Goal: Transaction & Acquisition: Purchase product/service

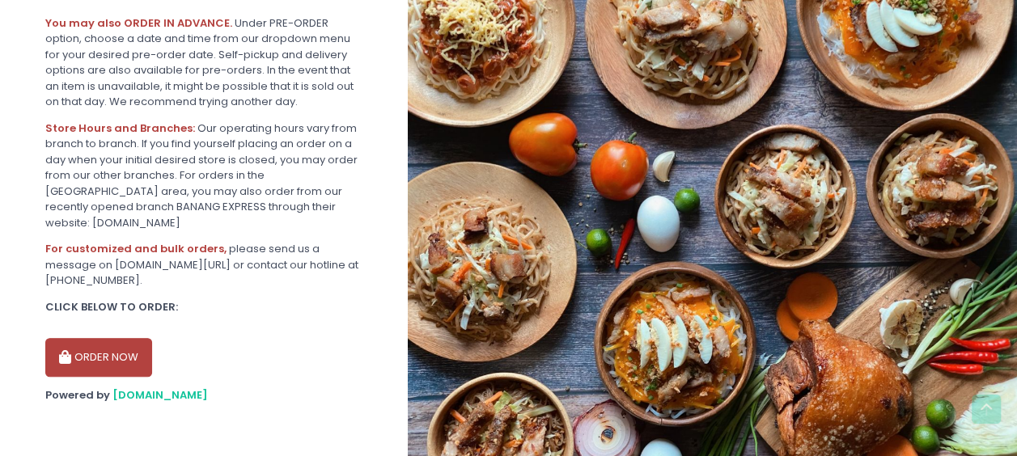
scroll to position [489, 0]
click at [99, 339] on button "ORDER NOW" at bounding box center [98, 356] width 107 height 39
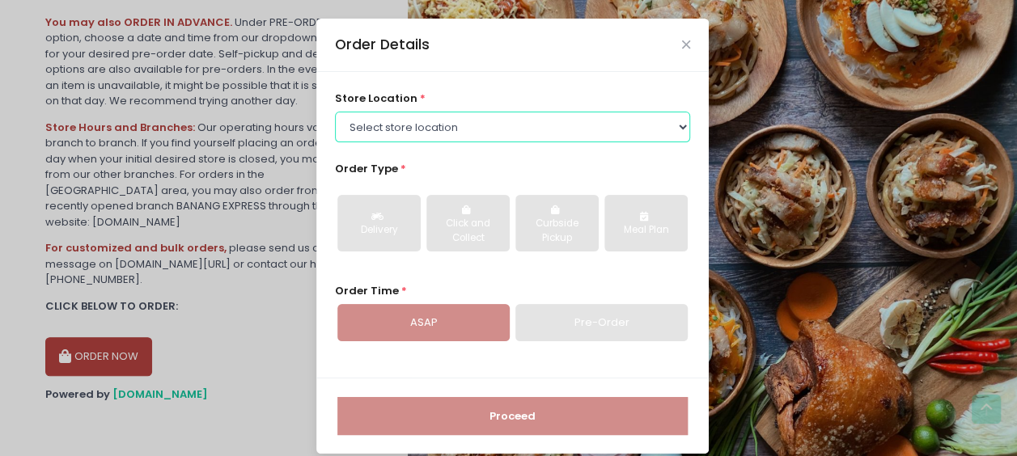
click at [409, 127] on select "Select store location ALING [GEOGRAPHIC_DATA] - [GEOGRAPHIC_DATA][PERSON_NAME] …" at bounding box center [513, 127] width 356 height 31
select select "614aec22e4942a4c99b403a1"
click at [335, 112] on select "Select store location ALING [GEOGRAPHIC_DATA] - [GEOGRAPHIC_DATA][PERSON_NAME] …" at bounding box center [513, 127] width 356 height 31
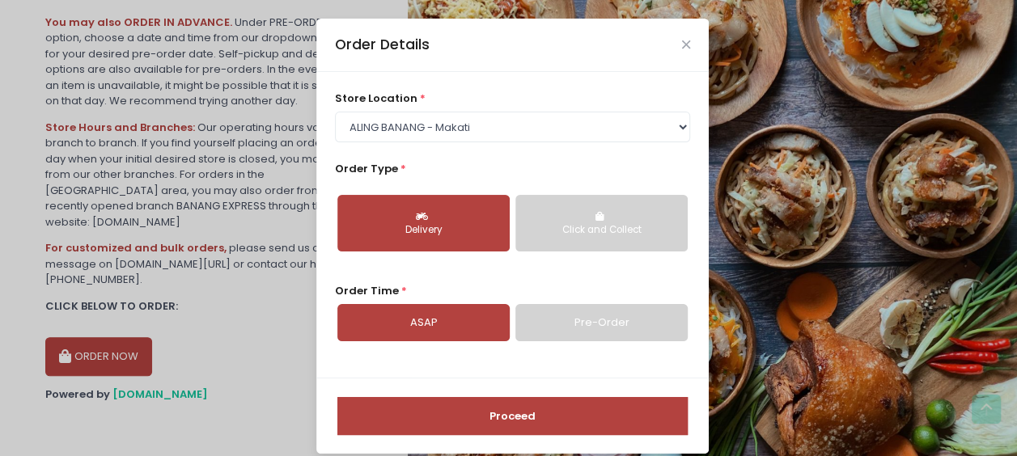
click at [459, 227] on div "Delivery" at bounding box center [424, 230] width 150 height 15
click at [548, 325] on link "Pre-Order" at bounding box center [601, 322] width 172 height 37
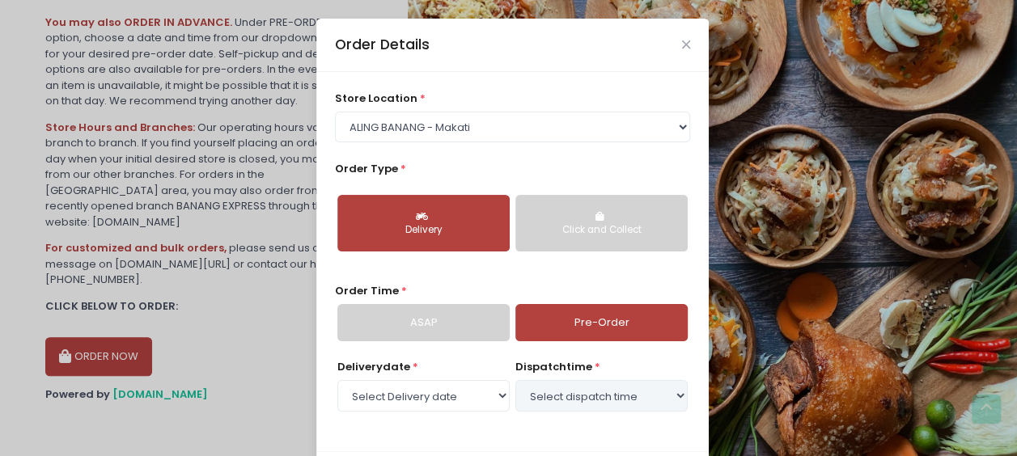
select select "[DATE]"
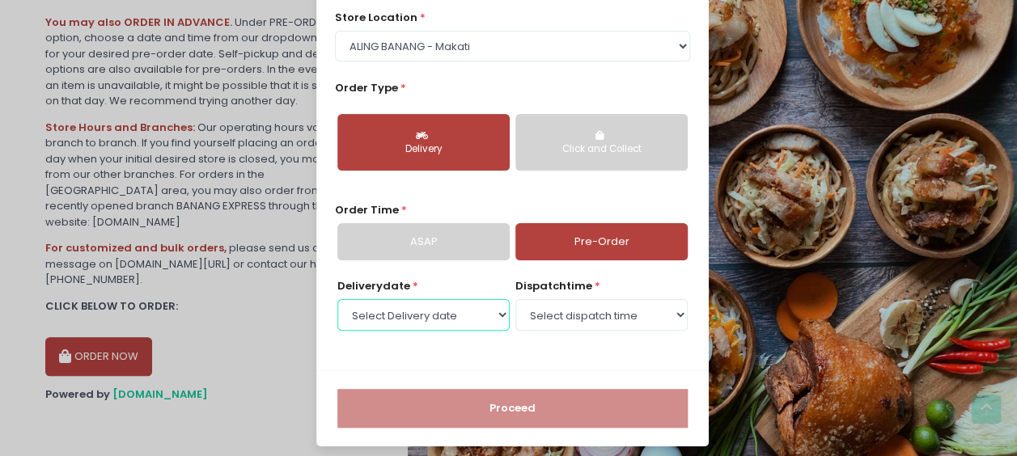
click at [459, 311] on select "Select Delivery date [DATE] [DATE] [DATE] [DATE] [DATE] [DATE] [DATE] [DATE] [D…" at bounding box center [423, 314] width 172 height 31
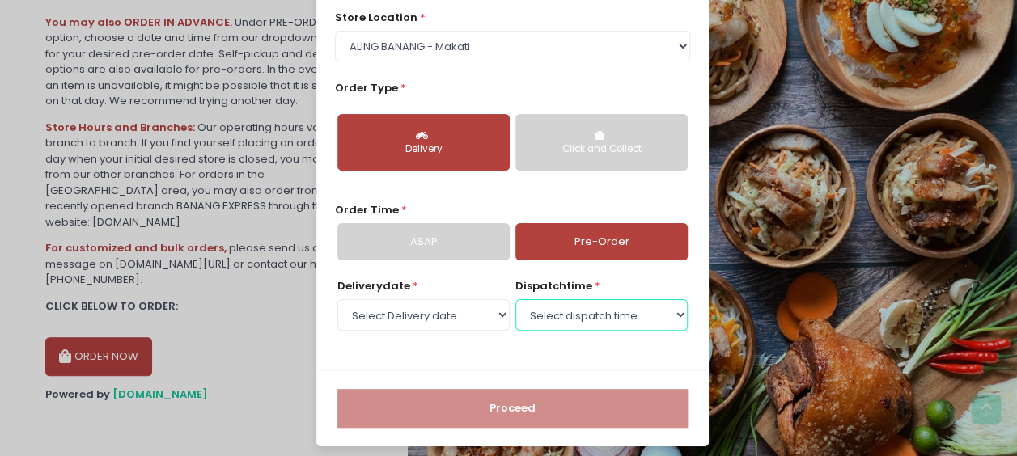
click at [554, 308] on select "Select dispatch time 12:00 PM - 12:30 PM 12:30 PM - 01:00 PM 01:00 PM - 01:30 P…" at bounding box center [601, 314] width 172 height 31
select select "14:30"
click at [515, 299] on select "Select dispatch time 12:00 PM - 12:30 PM 12:30 PM - 01:00 PM 01:00 PM - 01:30 P…" at bounding box center [601, 314] width 172 height 31
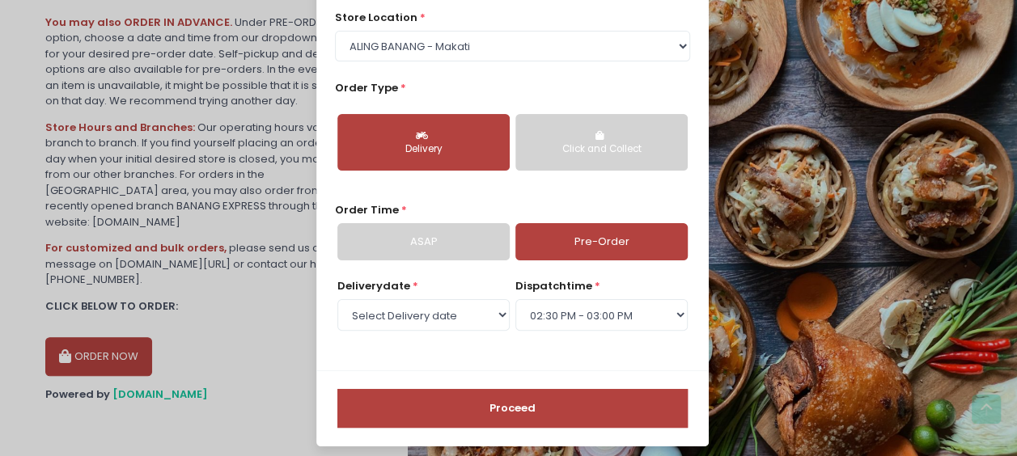
click at [514, 403] on button "Proceed" at bounding box center [512, 408] width 350 height 39
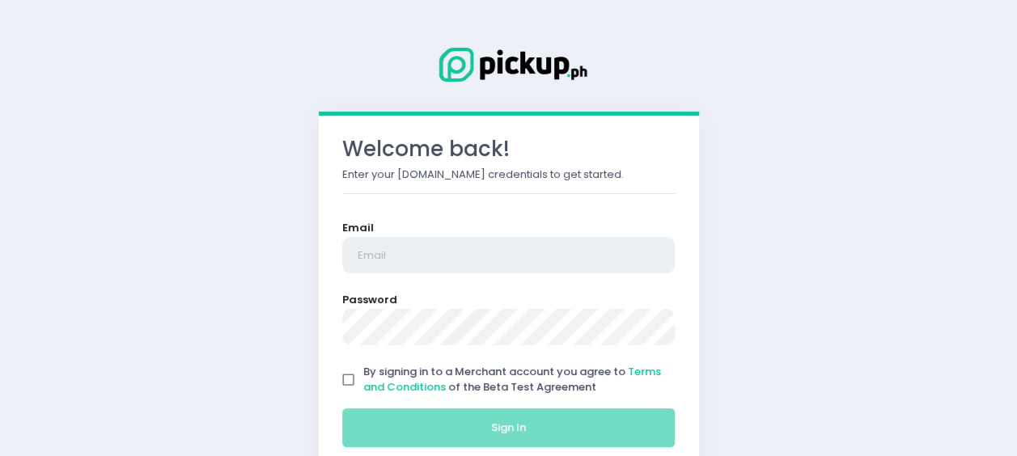
click at [352, 258] on input "email" at bounding box center [508, 255] width 333 height 37
type input "jaymark.casilihan@adventus.com"
click at [438, 347] on form "Email jaymark.casilihan@adventus.com Password By signing in to a Merchant accou…" at bounding box center [508, 337] width 333 height 235
click at [339, 377] on input "By signing in to a Merchant account you agree to Terms and Conditions of the Be…" at bounding box center [348, 380] width 31 height 31
checkbox input "true"
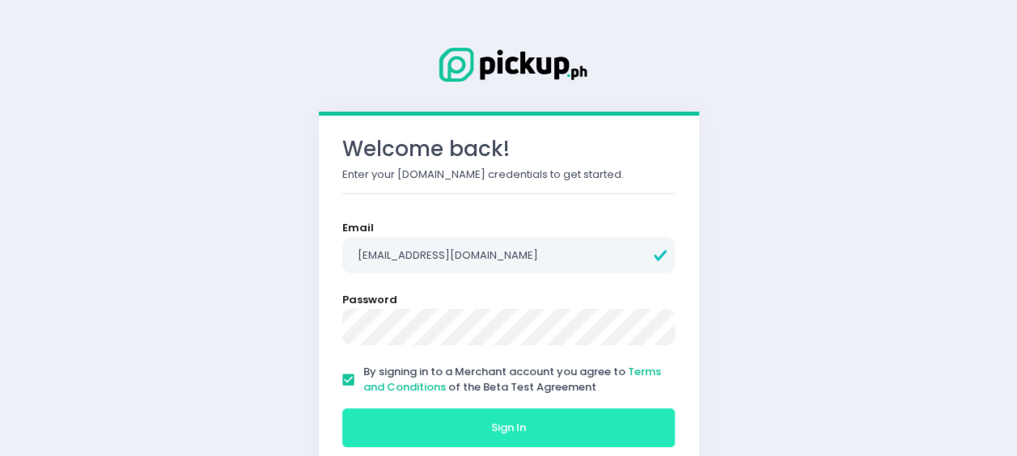
click at [385, 413] on button "Sign In" at bounding box center [508, 428] width 333 height 39
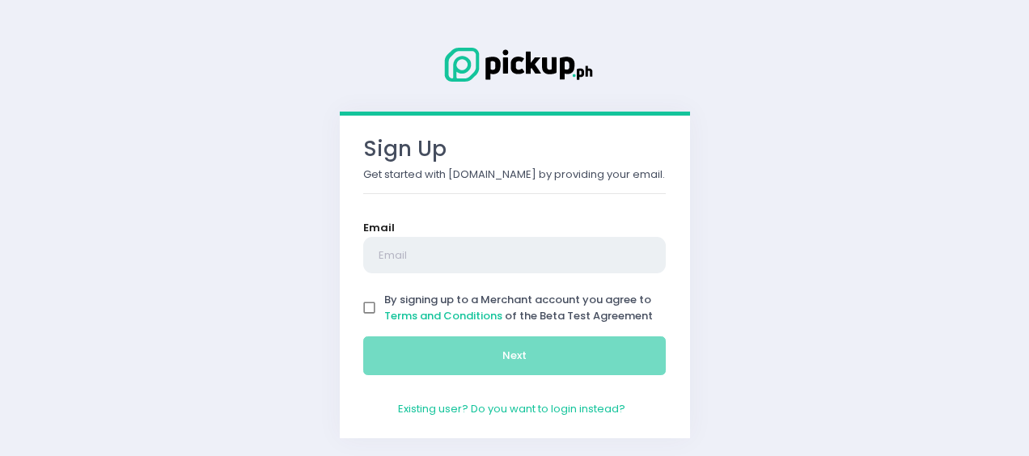
click at [389, 265] on input "text" at bounding box center [514, 255] width 303 height 37
type input "jaymark.casilihan@adventus.com"
click at [372, 315] on input "By signing up to a Merchant account you agree to Terms and Conditions of the Be…" at bounding box center [369, 308] width 31 height 31
checkbox input "true"
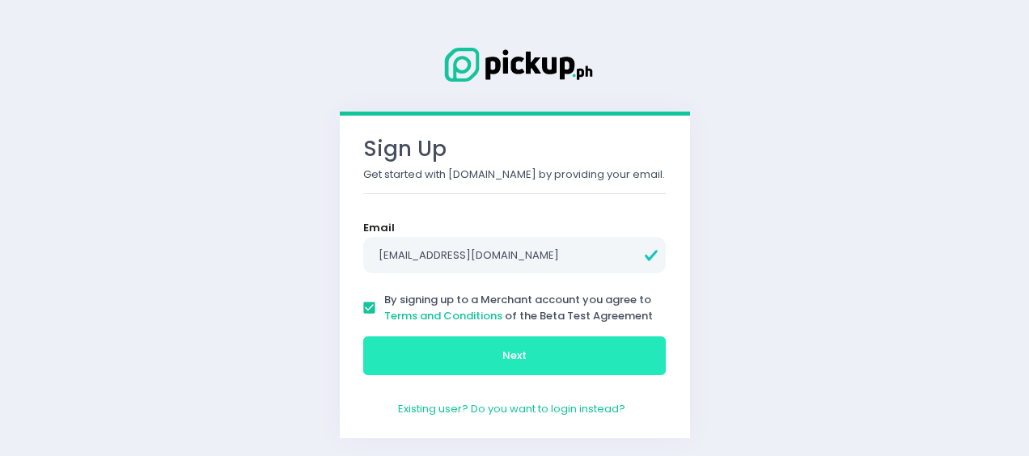
click at [401, 362] on button "Next" at bounding box center [514, 356] width 303 height 39
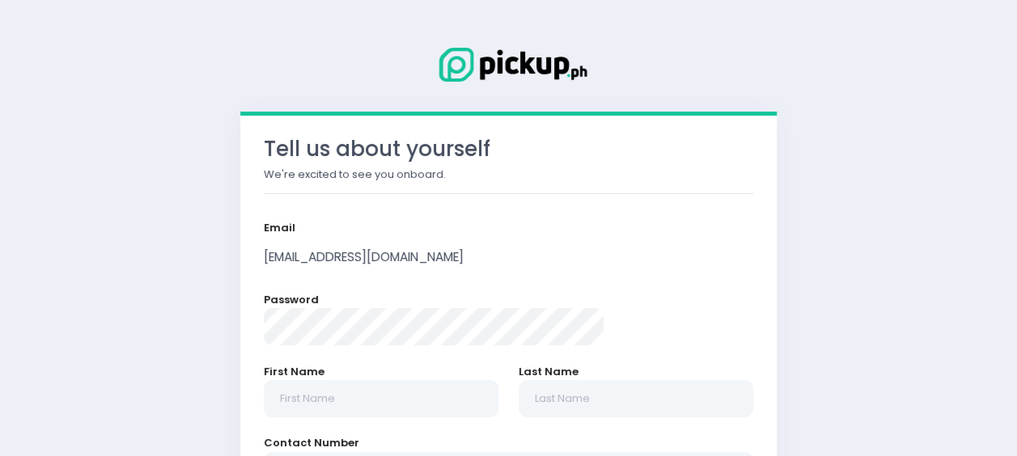
radio input "true"
click at [324, 379] on label "First Name" at bounding box center [294, 372] width 61 height 16
click at [372, 383] on input "text" at bounding box center [381, 398] width 235 height 37
type input "Jay Mark"
type input "Casilihan"
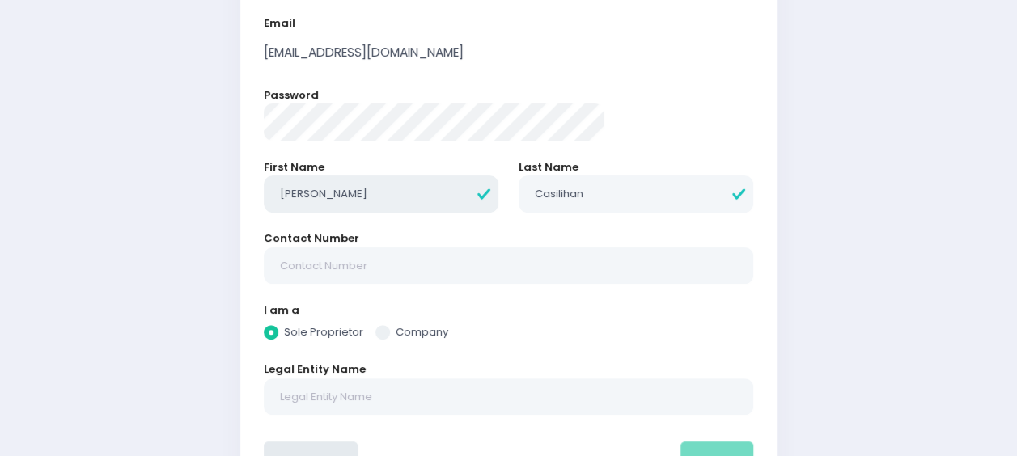
scroll to position [205, 0]
radio input "true"
click at [374, 271] on input "text" at bounding box center [508, 265] width 489 height 37
type input "09688751845"
type input "Adventus IT Services (Philippines) Inc."
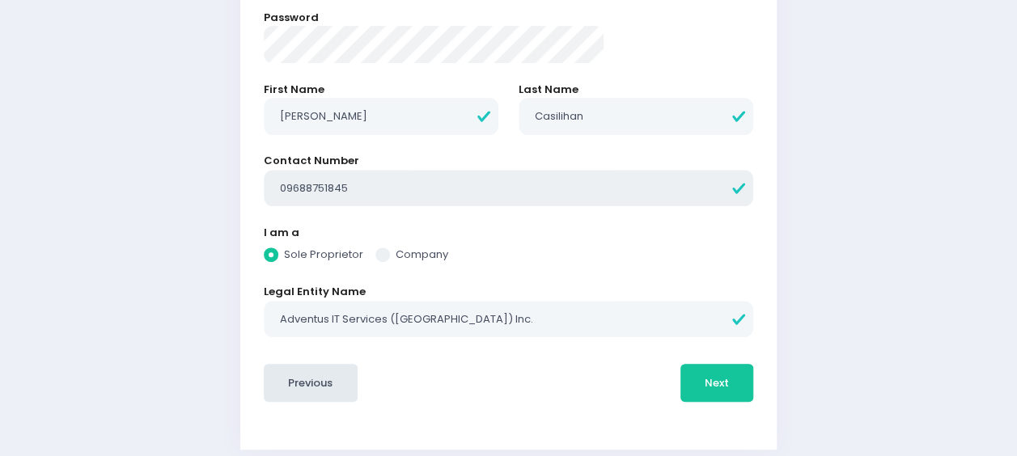
scroll to position [283, 0]
radio input "true"
click at [390, 251] on span at bounding box center [382, 254] width 15 height 15
click at [406, 251] on input "Company" at bounding box center [401, 251] width 11 height 11
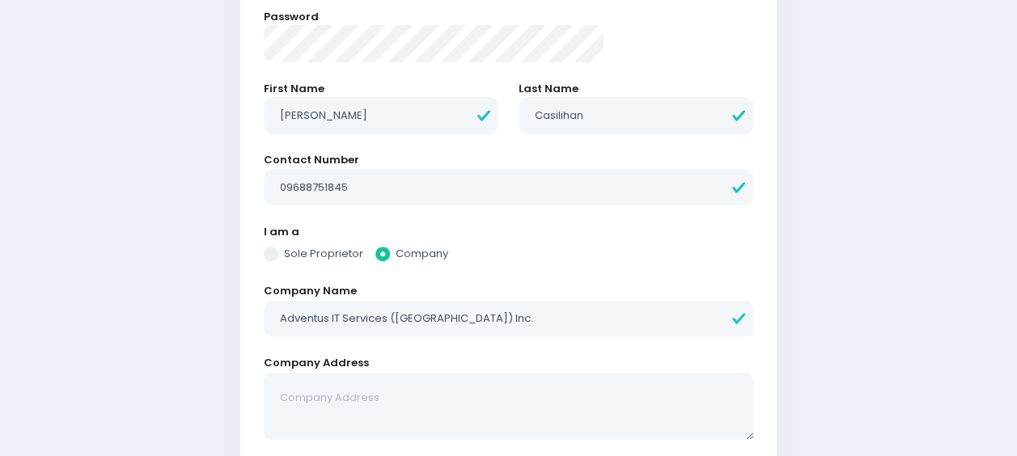
scroll to position [396, 0]
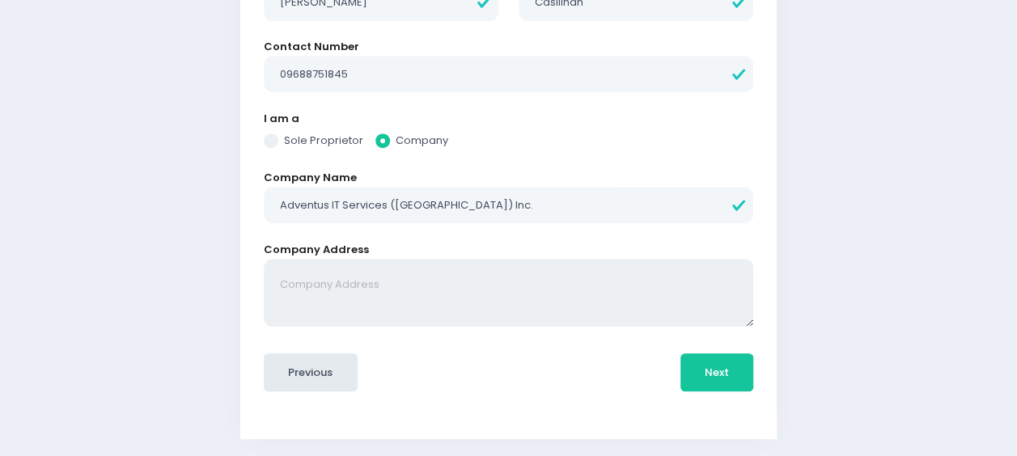
radio input "true"
click at [493, 277] on textarea at bounding box center [508, 293] width 489 height 69
type textarea "12th Floor, Salcedo Tower, 169 H.V. Dela Costa Street., Bel-Air, Makati City, M…"
click at [680, 369] on button "Next" at bounding box center [717, 373] width 74 height 39
radio input "true"
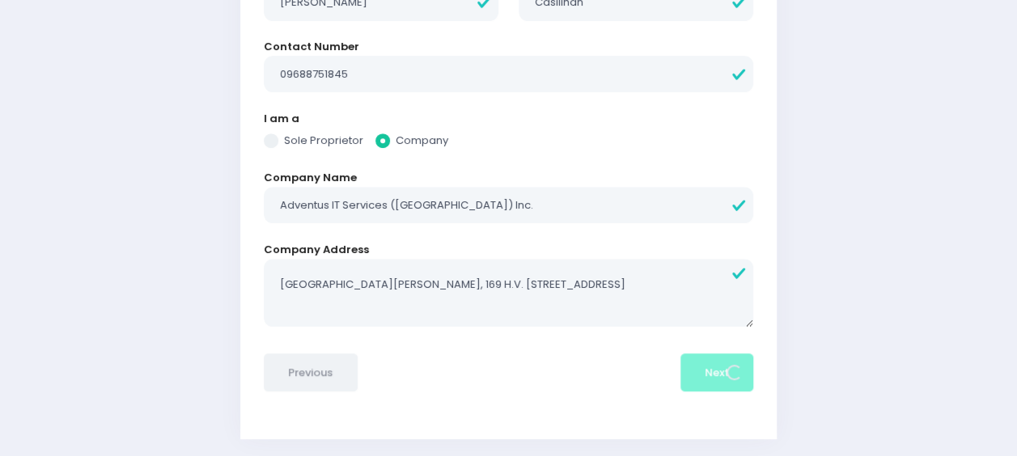
scroll to position [0, 0]
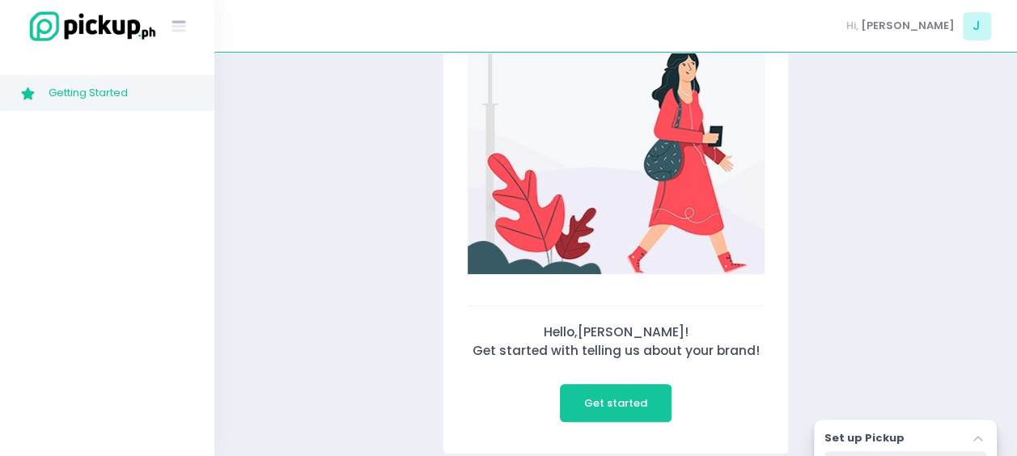
scroll to position [109, 0]
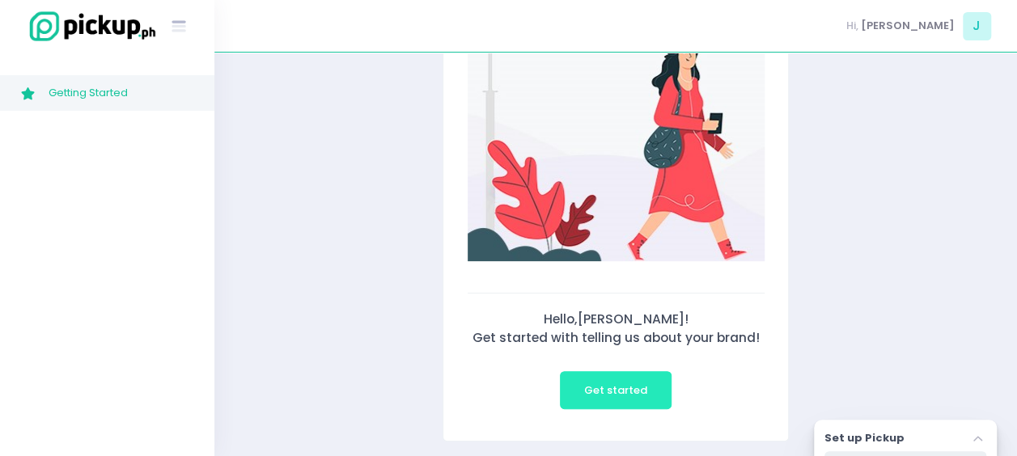
click at [609, 389] on span "Get started" at bounding box center [615, 390] width 63 height 15
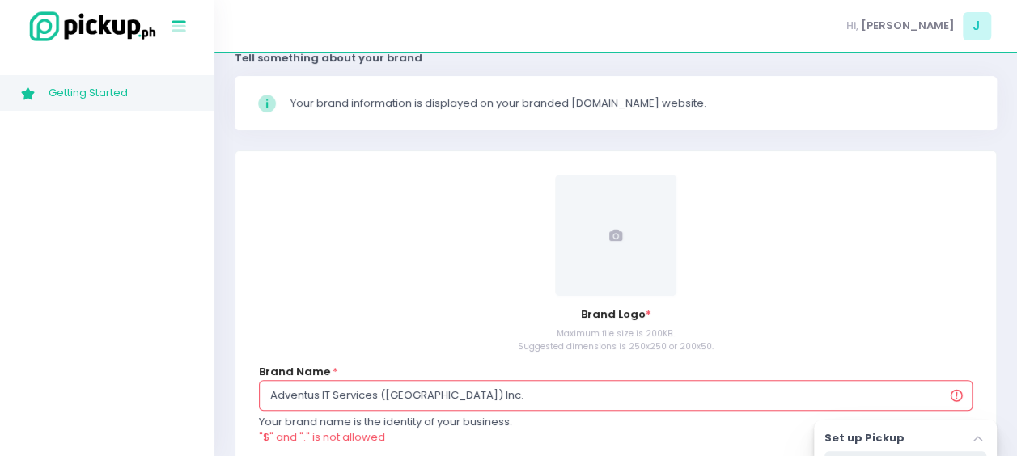
click at [186, 28] on icon "Stockholm-icons / Text / Menu Created with Sketch." at bounding box center [178, 26] width 21 height 21
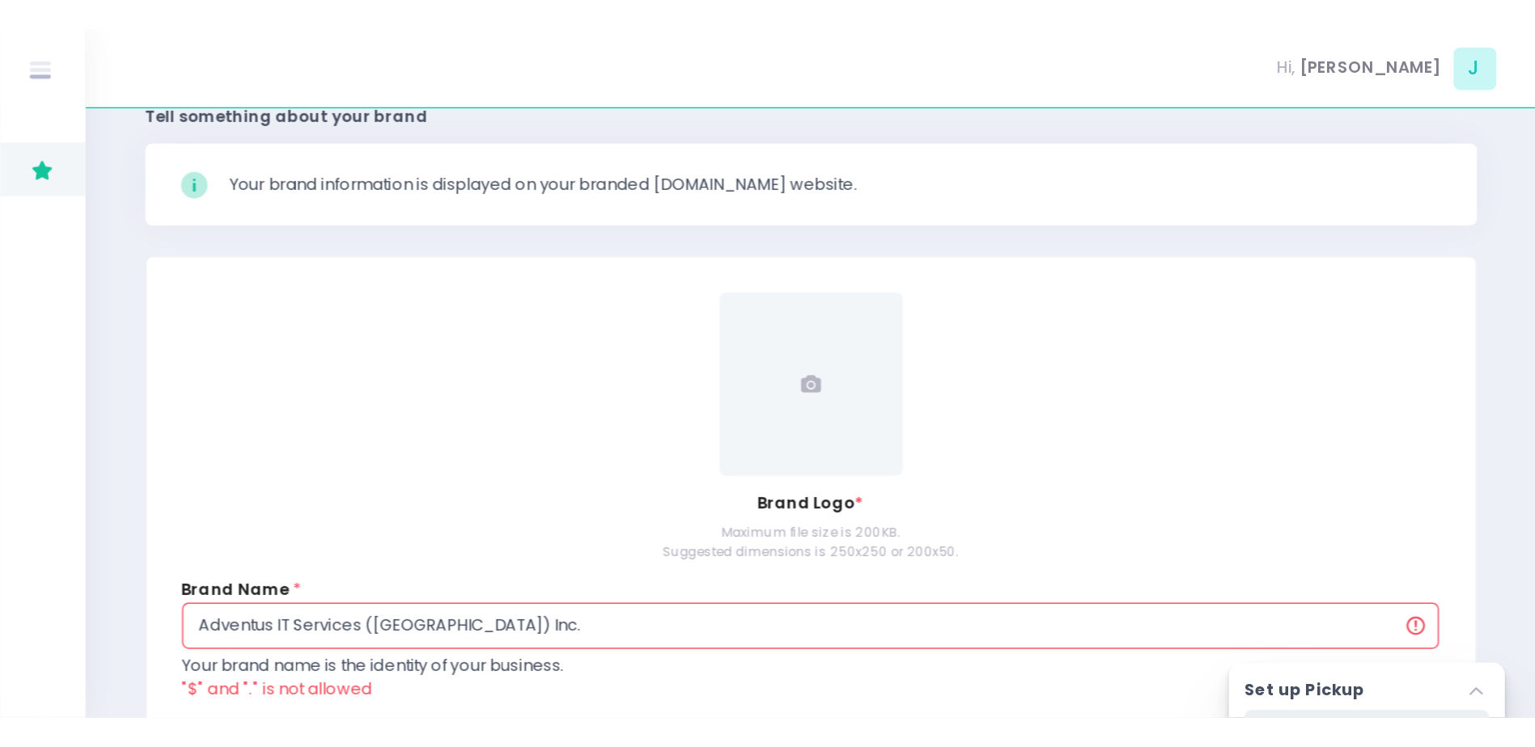
scroll to position [11, 0]
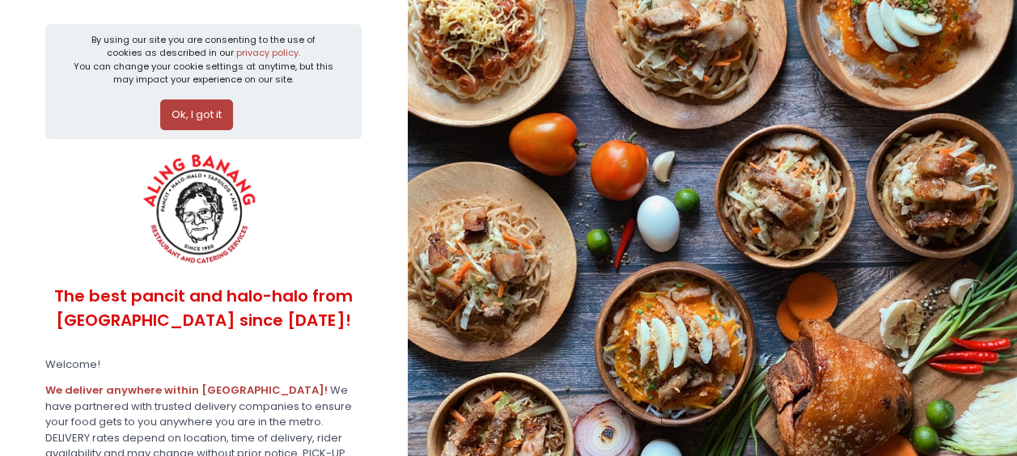
click at [214, 125] on button "Ok, I got it" at bounding box center [196, 115] width 73 height 31
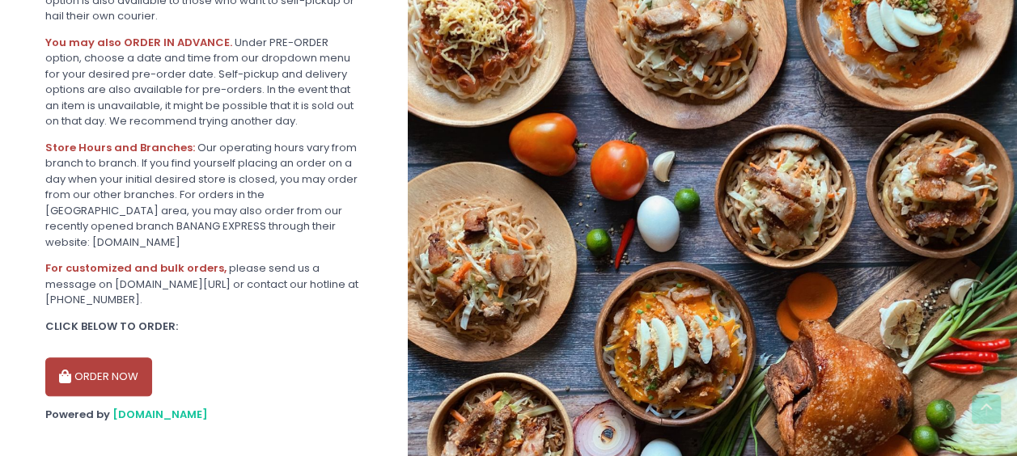
scroll to position [365, 0]
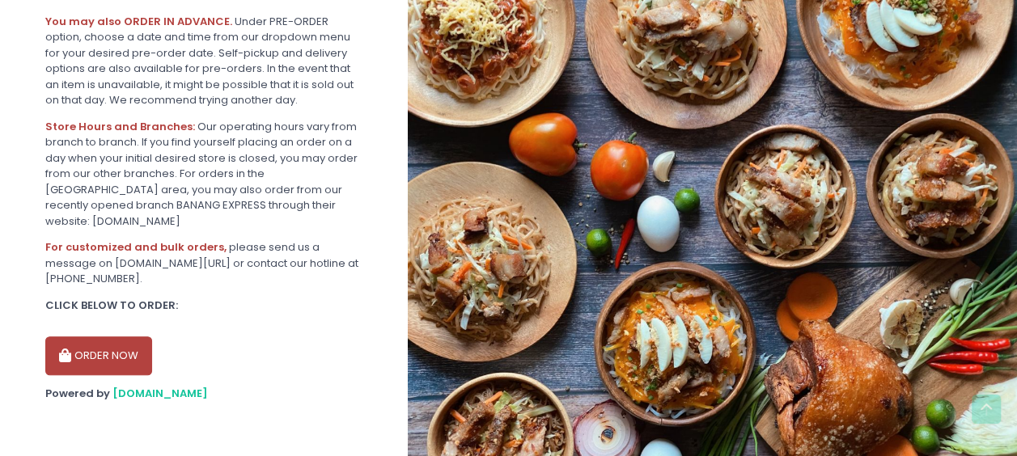
click at [116, 369] on button "ORDER NOW" at bounding box center [98, 356] width 107 height 39
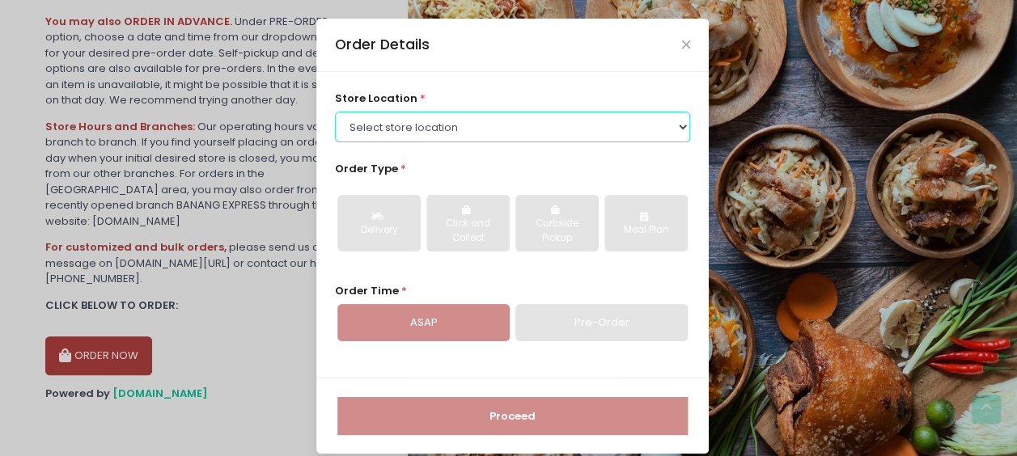
click at [608, 129] on select "Select store location ALING [GEOGRAPHIC_DATA] - [GEOGRAPHIC_DATA][PERSON_NAME] …" at bounding box center [513, 127] width 356 height 31
select select "614aec22e4942a4c99b403a1"
click at [335, 112] on select "Select store location ALING [GEOGRAPHIC_DATA] - [GEOGRAPHIC_DATA][PERSON_NAME] …" at bounding box center [513, 127] width 356 height 31
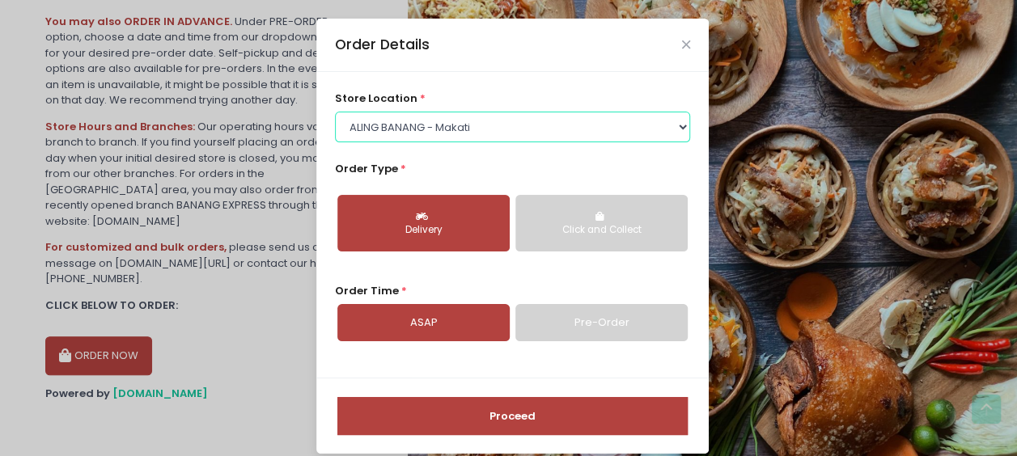
scroll to position [15, 0]
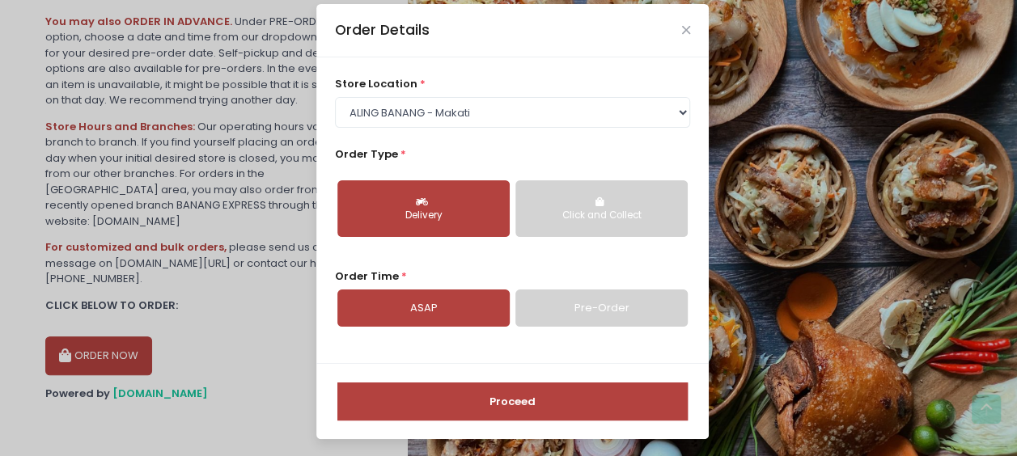
click at [543, 319] on link "Pre-Order" at bounding box center [601, 308] width 172 height 37
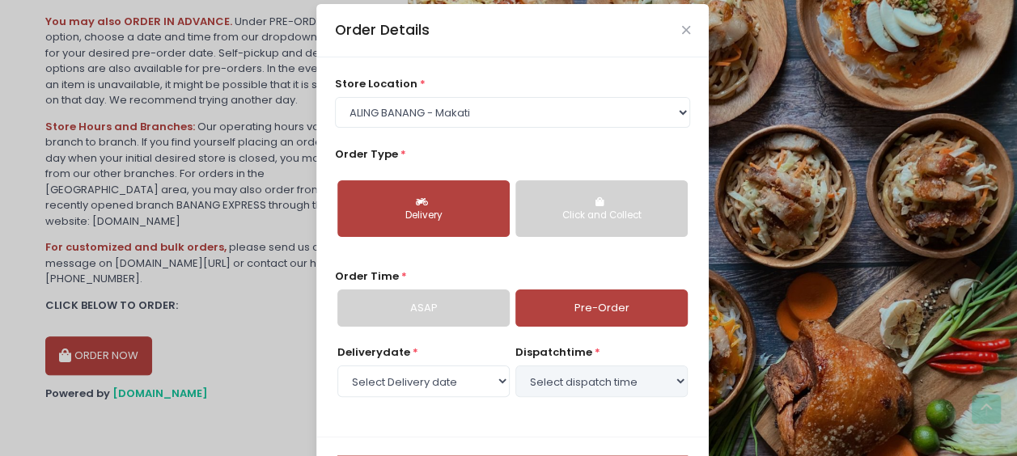
select select "[DATE]"
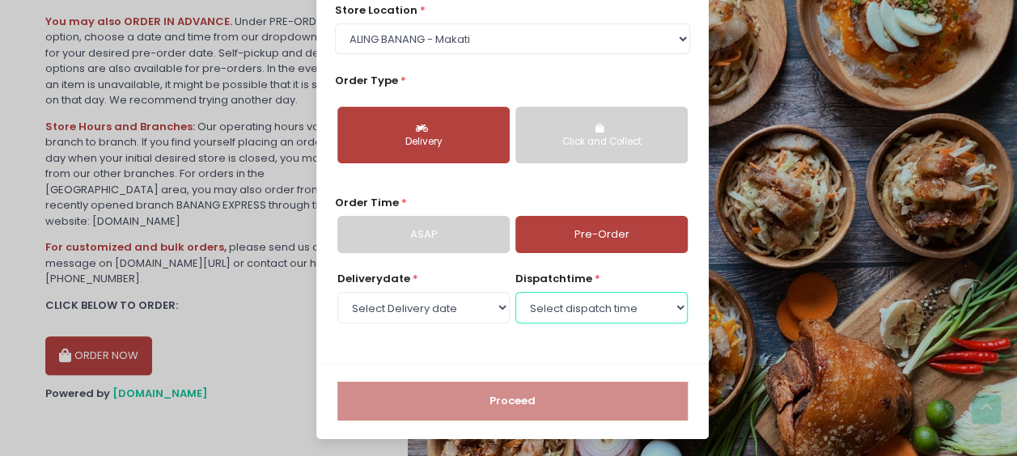
click at [535, 313] on select "Select dispatch time 12:30 PM - 01:00 PM 01:00 PM - 01:30 PM 01:30 PM - 02:00 P…" at bounding box center [601, 307] width 172 height 31
select select "14:30"
click at [515, 292] on select "Select dispatch time 12:30 PM - 01:00 PM 01:00 PM - 01:30 PM 01:30 PM - 02:00 P…" at bounding box center [601, 307] width 172 height 31
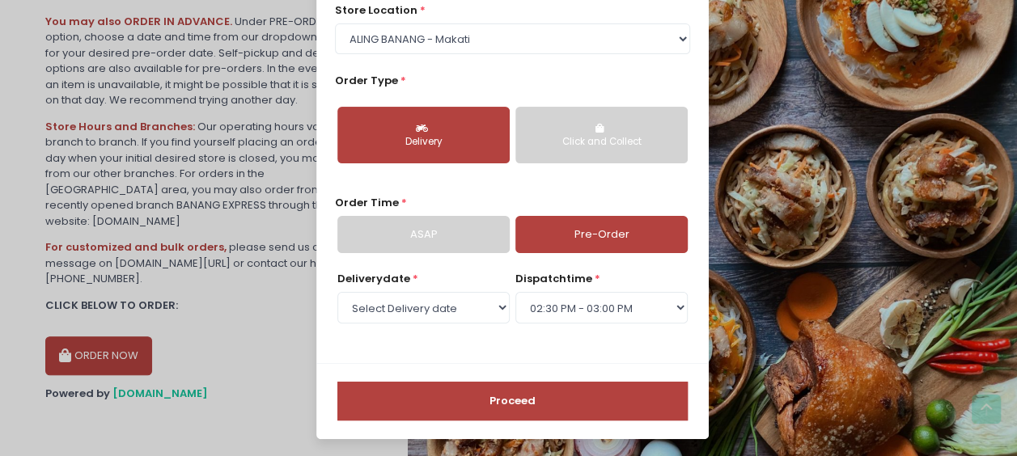
click at [459, 383] on button "Proceed" at bounding box center [512, 401] width 350 height 39
